Goal: Transaction & Acquisition: Purchase product/service

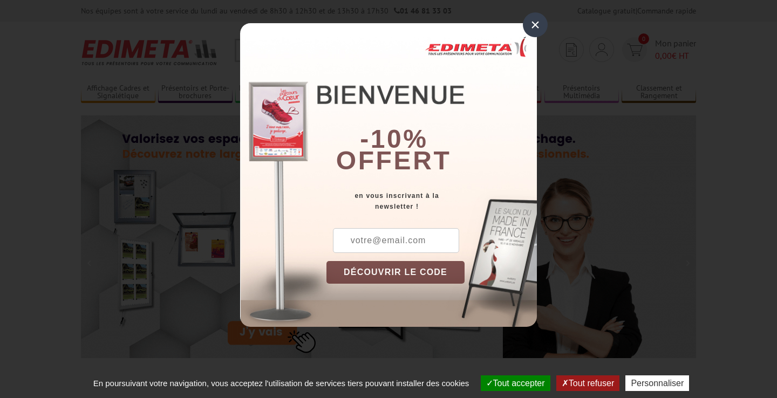
click at [537, 22] on div "×" at bounding box center [535, 24] width 25 height 25
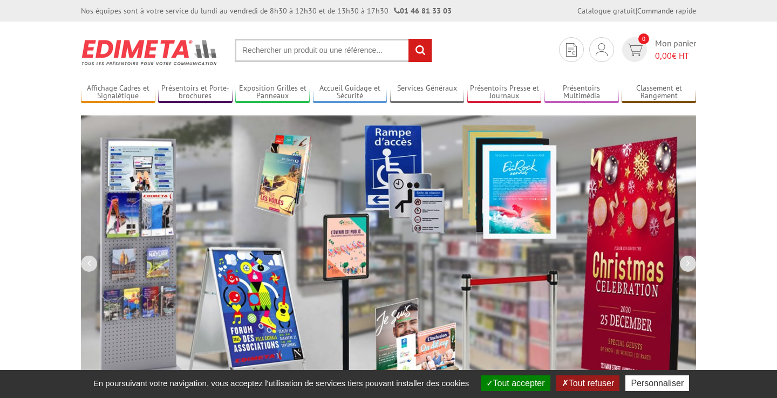
click at [289, 52] on input "text" at bounding box center [334, 50] width 198 height 23
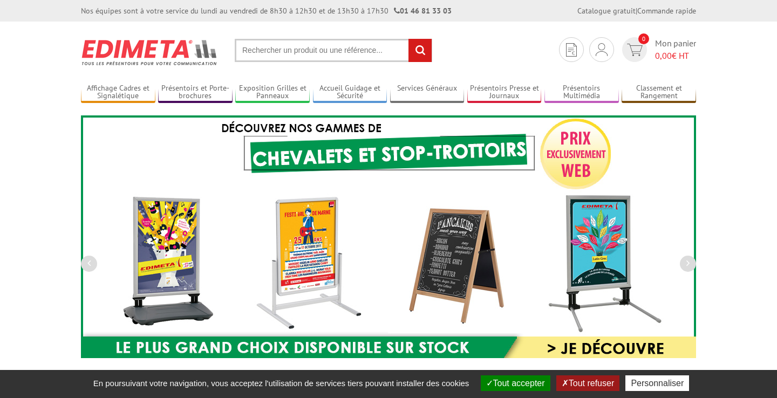
click at [253, 47] on input "text" at bounding box center [334, 50] width 198 height 23
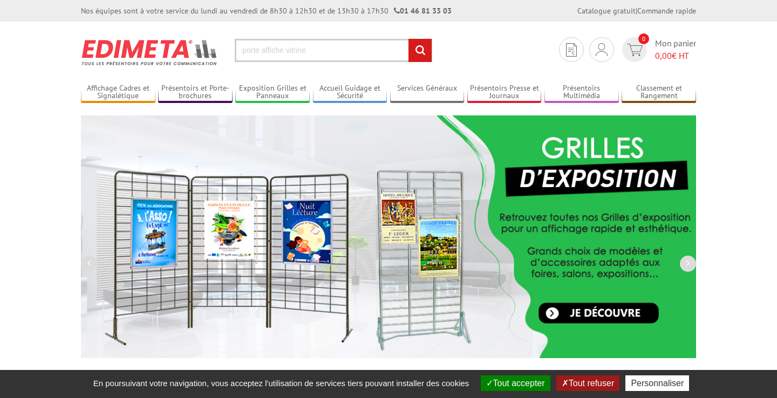
type input "porte affiche vitrine"
click at [420, 50] on input "rechercher" at bounding box center [420, 50] width 23 height 23
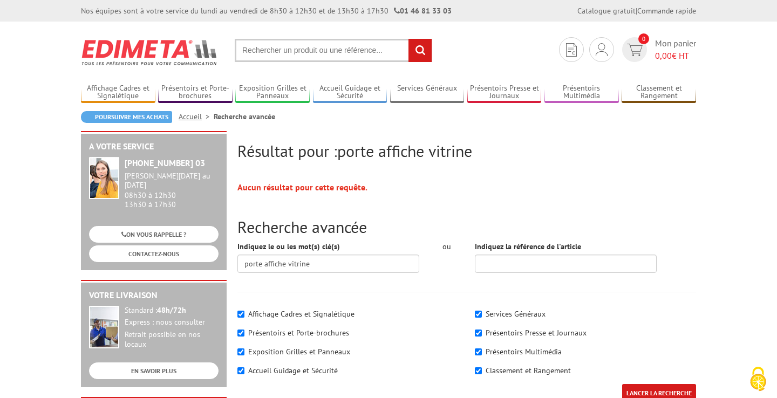
click at [335, 54] on input "text" at bounding box center [334, 50] width 198 height 23
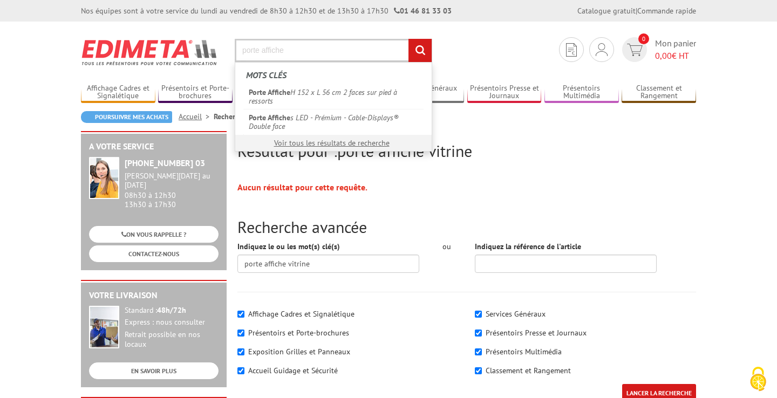
type input "porte affiche"
click at [420, 50] on input "rechercher" at bounding box center [420, 50] width 23 height 23
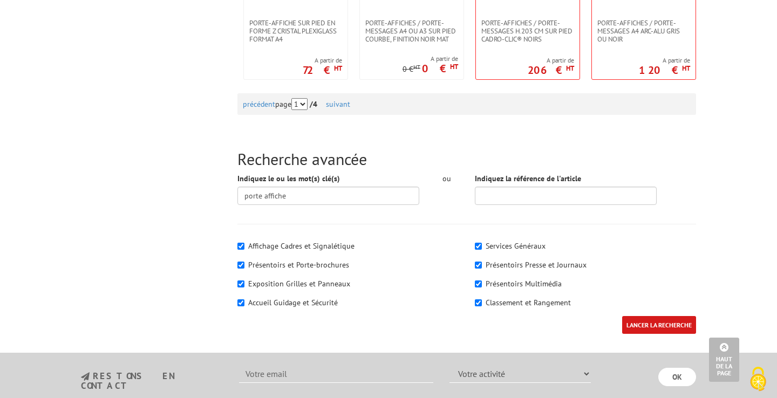
scroll to position [1212, 0]
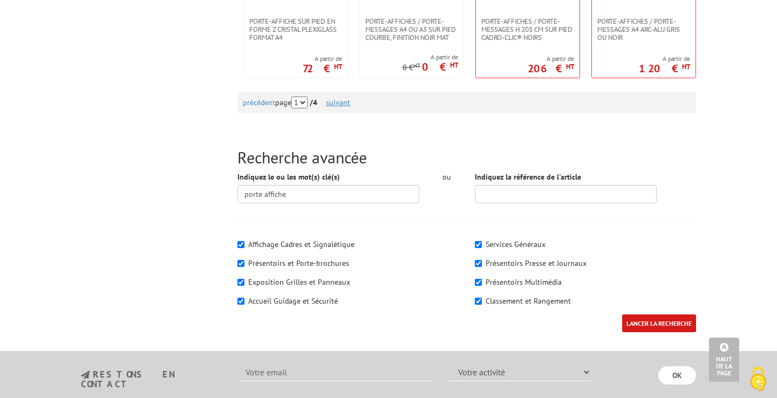
click at [346, 103] on link "suivant" at bounding box center [338, 103] width 24 height 10
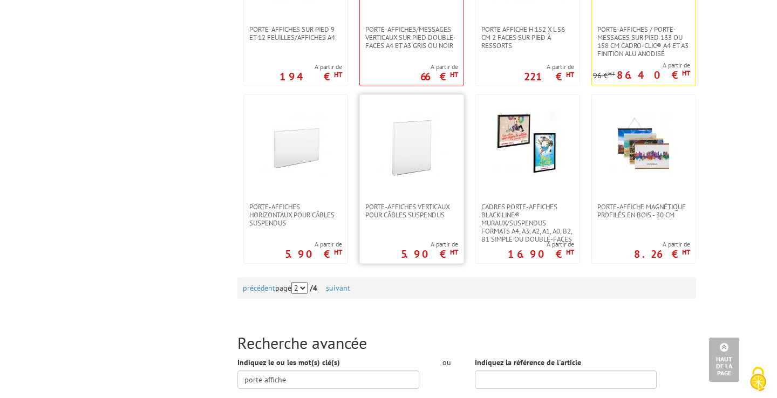
scroll to position [1031, 0]
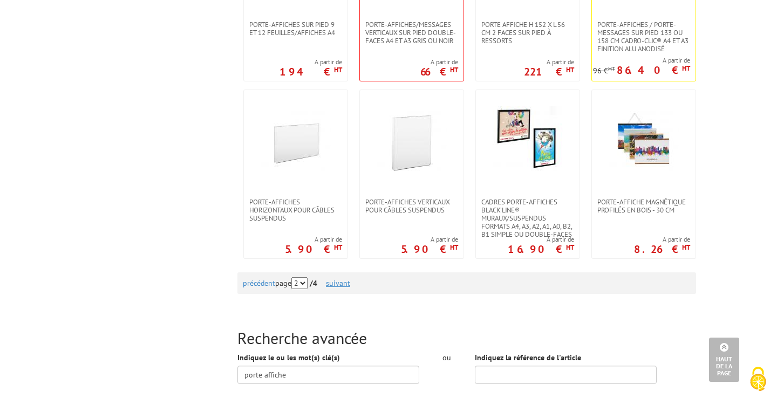
click at [350, 285] on link "suivant" at bounding box center [338, 284] width 24 height 10
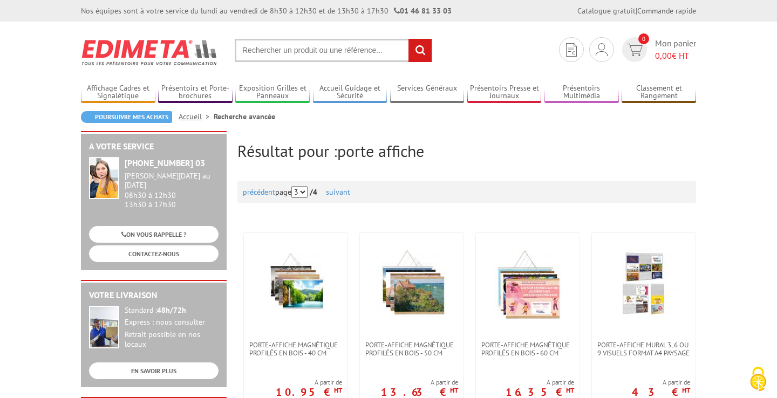
click at [293, 47] on input "text" at bounding box center [334, 50] width 198 height 23
type input "cadre click-cla"
click at [420, 50] on input "rechercher" at bounding box center [420, 50] width 23 height 23
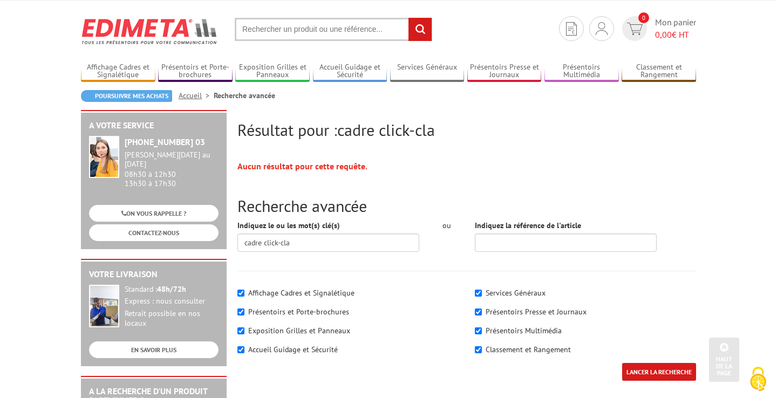
scroll to position [5, 0]
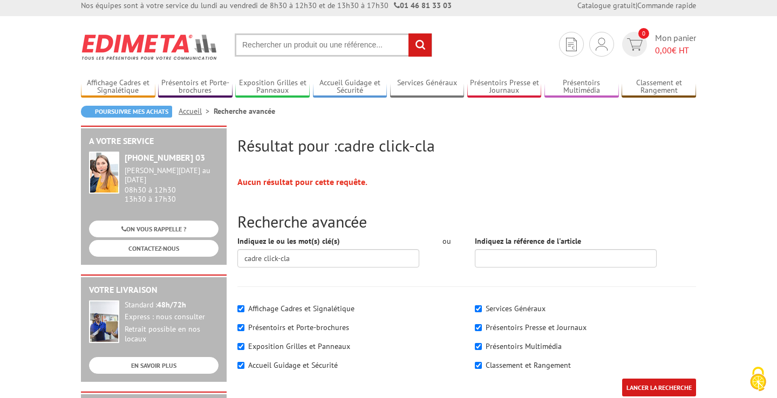
click at [329, 51] on input "text" at bounding box center [334, 44] width 198 height 23
click at [322, 45] on input "text" at bounding box center [334, 44] width 198 height 23
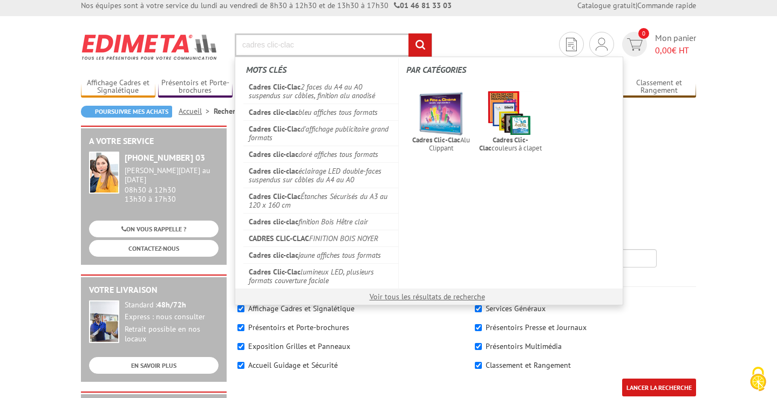
type input "cadres clic-clac"
click at [420, 45] on input "rechercher" at bounding box center [420, 44] width 23 height 23
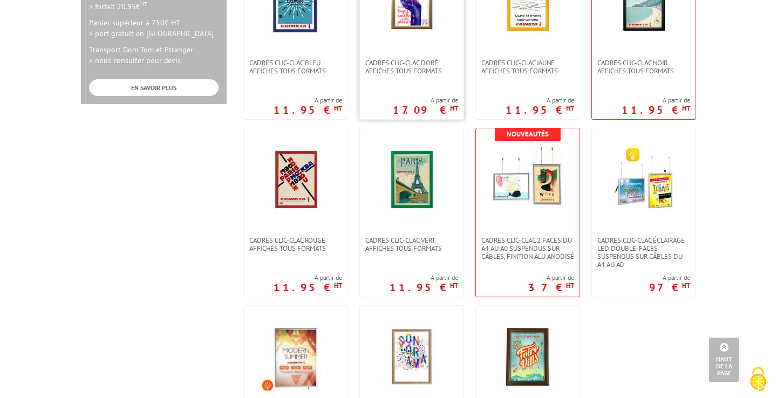
scroll to position [653, 0]
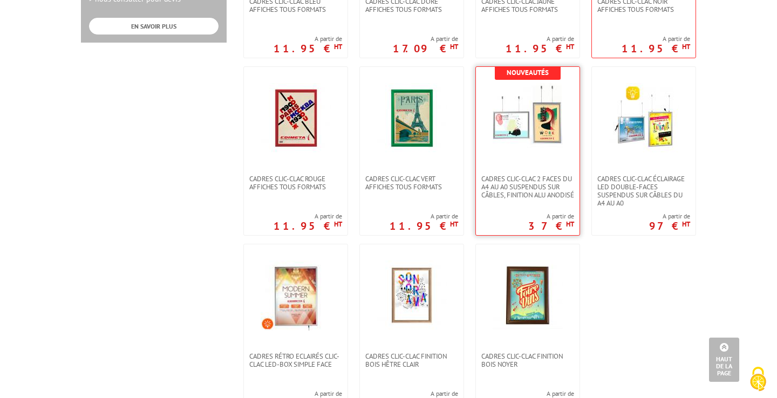
click at [545, 125] on img at bounding box center [528, 118] width 70 height 70
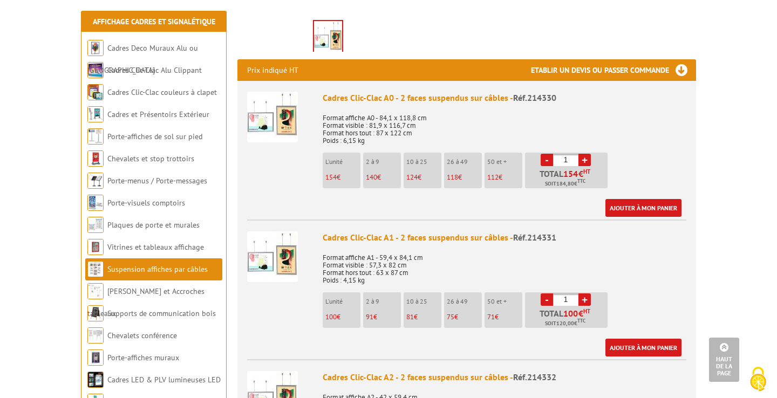
scroll to position [398, 0]
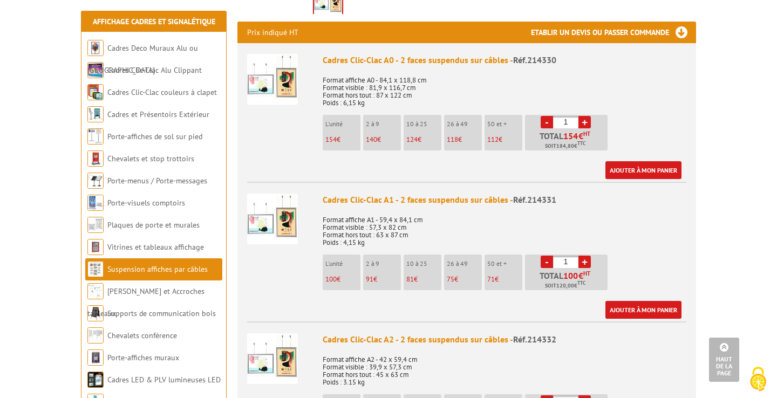
click at [273, 220] on img at bounding box center [272, 219] width 51 height 51
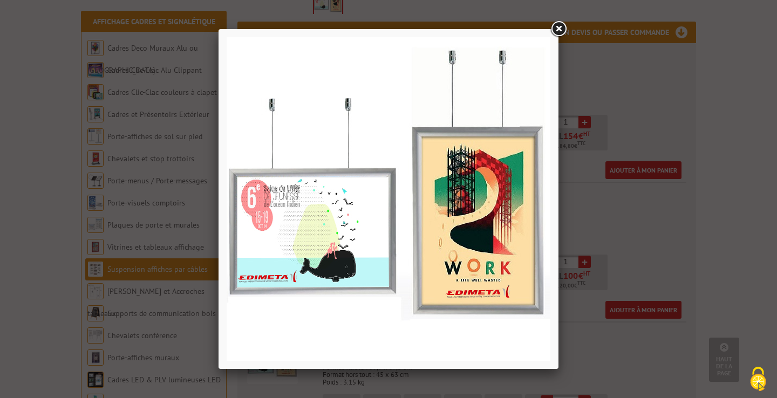
click at [558, 26] on link at bounding box center [558, 28] width 19 height 19
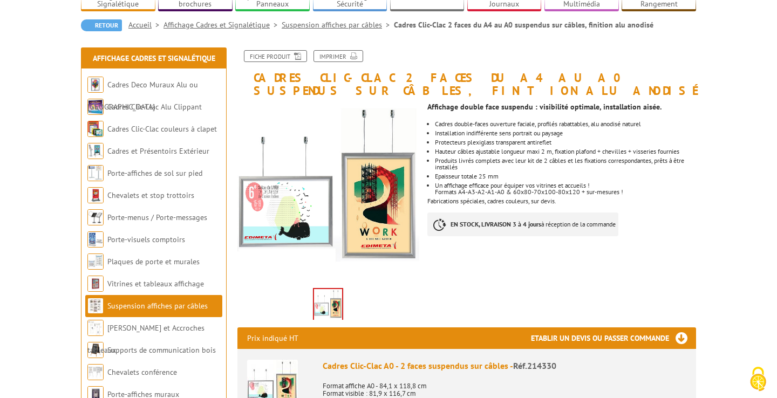
scroll to position [90, 0]
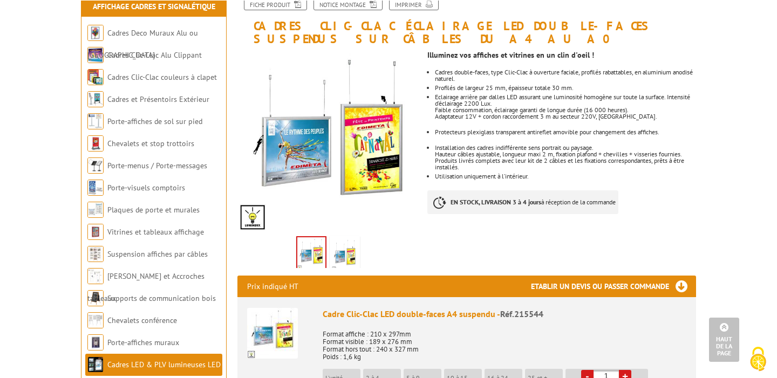
scroll to position [97, 0]
